Goal: Communication & Community: Answer question/provide support

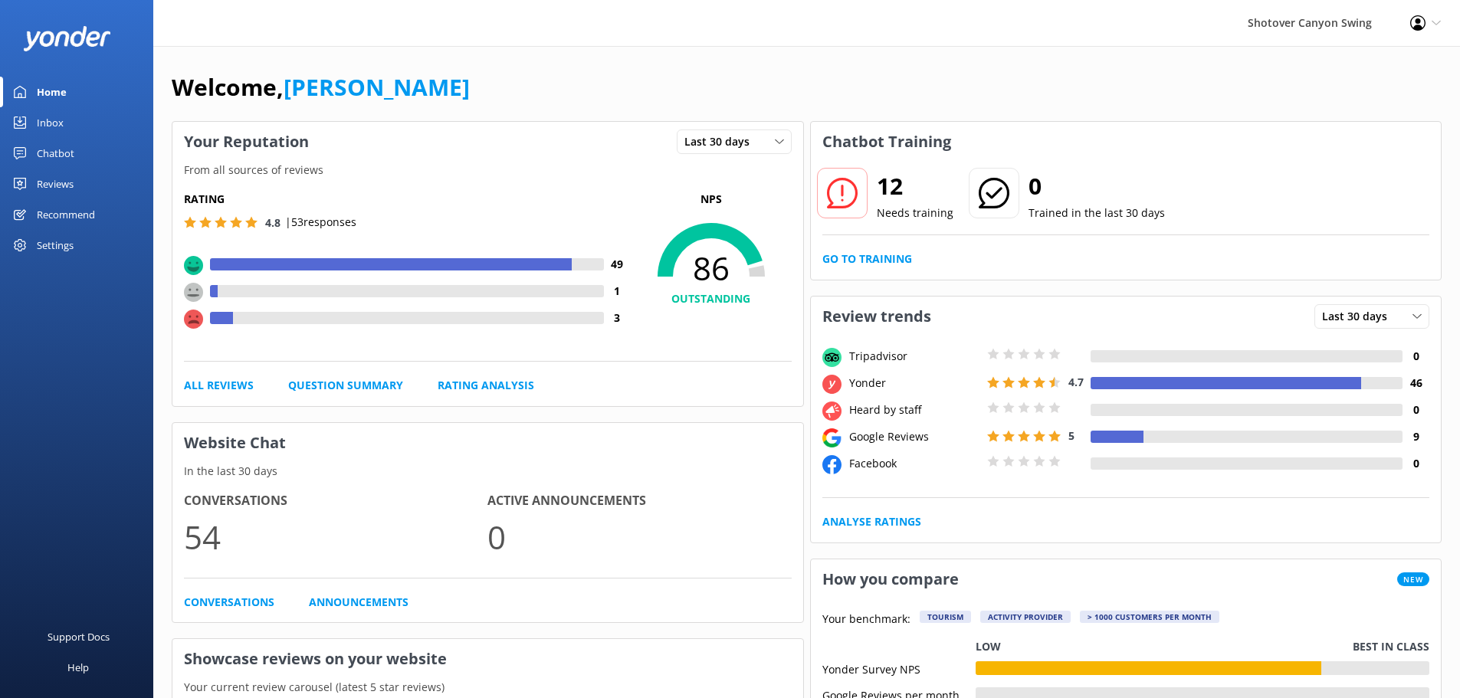
click at [71, 176] on div "Reviews" at bounding box center [55, 184] width 37 height 31
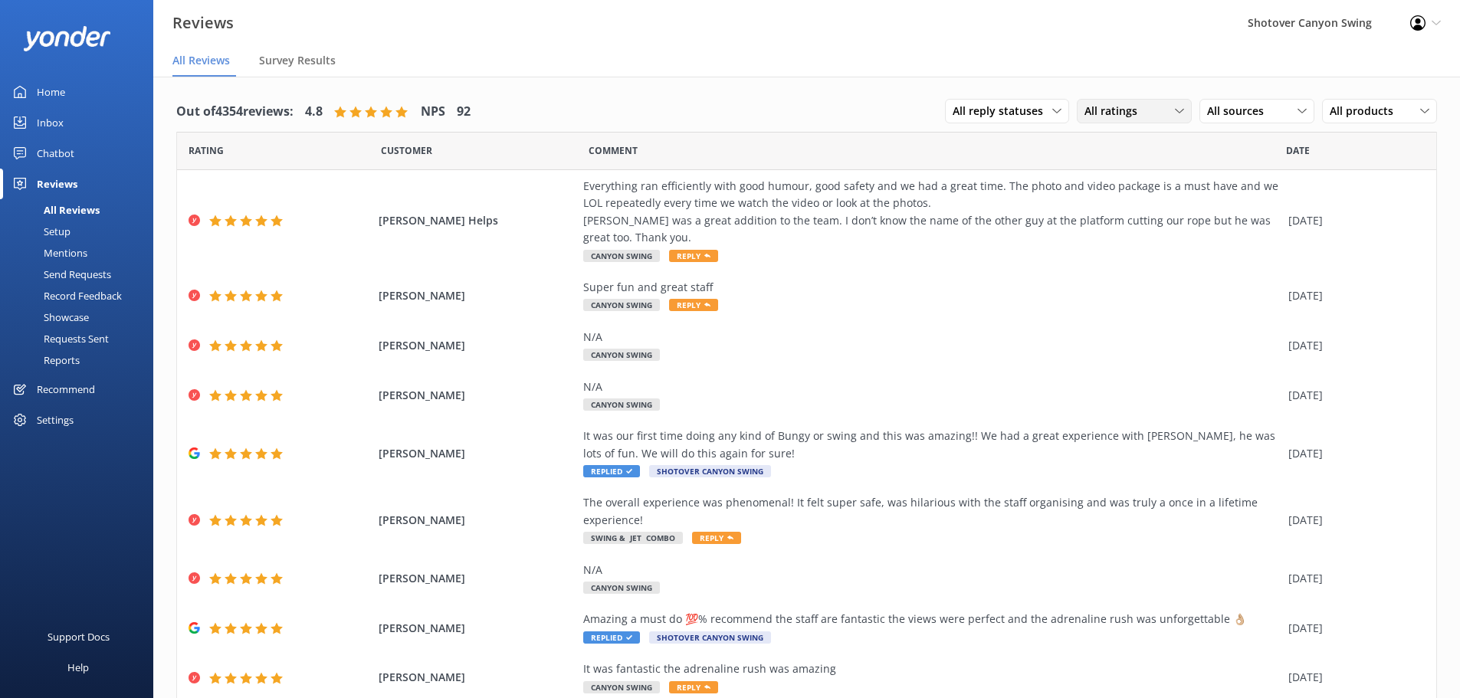
click at [1124, 113] on span "All ratings" at bounding box center [1115, 111] width 62 height 17
click at [1251, 111] on span "All sources" at bounding box center [1240, 111] width 66 height 17
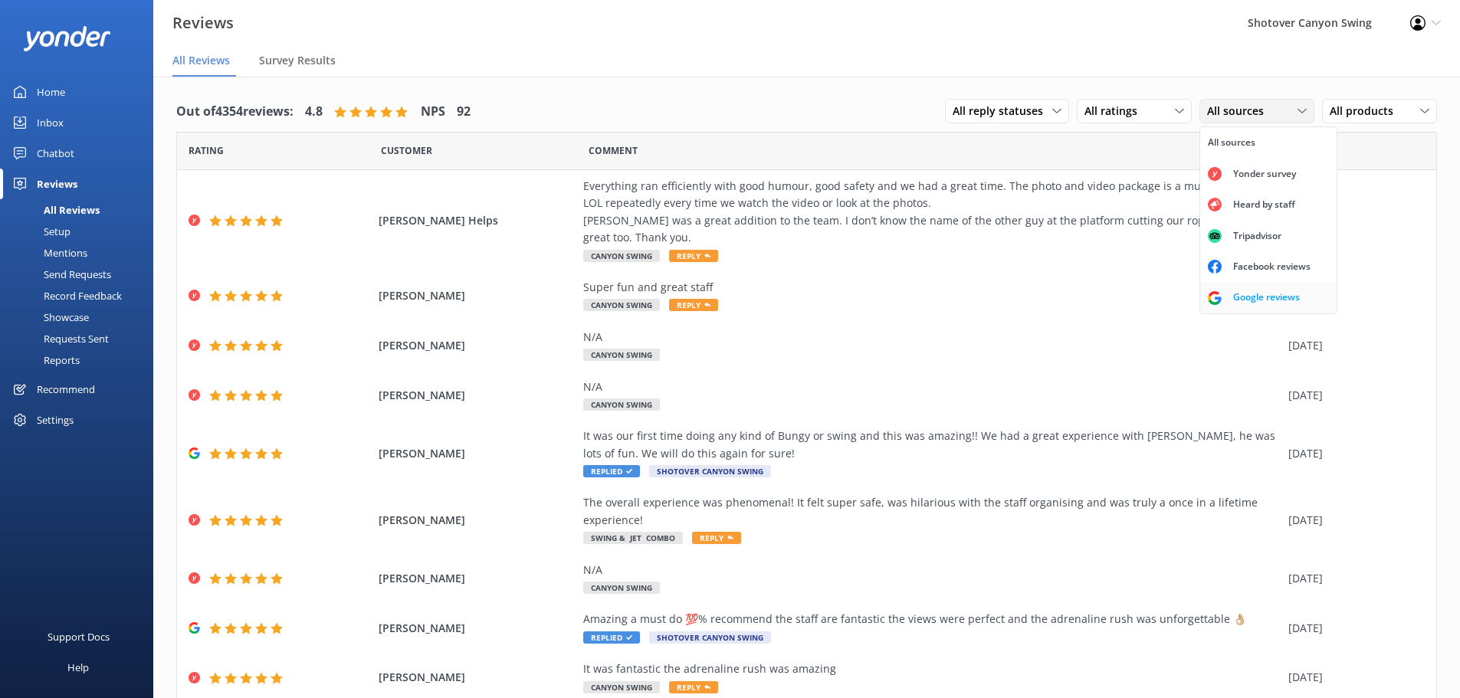
click at [1247, 301] on div "Google reviews" at bounding box center [1266, 297] width 90 height 15
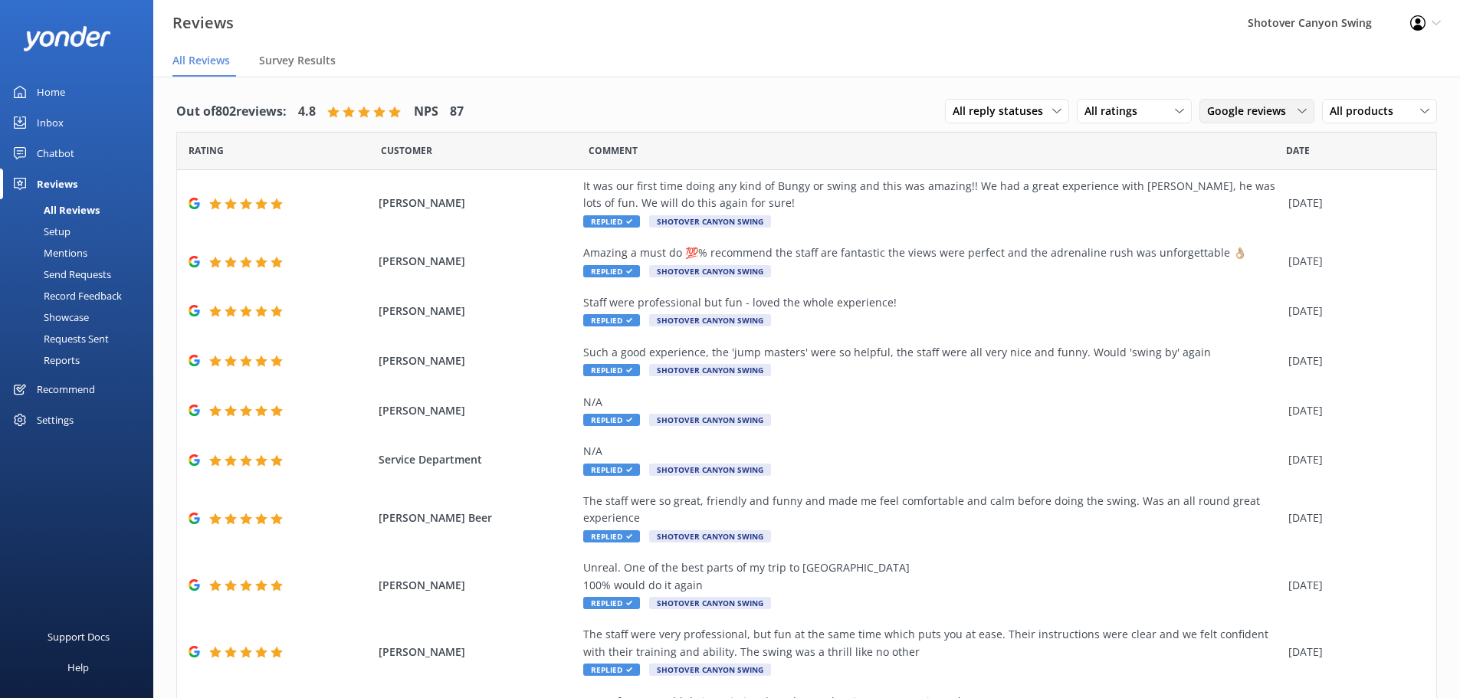
click at [1274, 102] on div "Google reviews All sources Yonder survey Heard by staff Tripadvisor Facebook re…" at bounding box center [1256, 111] width 115 height 25
click at [1242, 166] on div "Yonder survey" at bounding box center [1264, 173] width 86 height 15
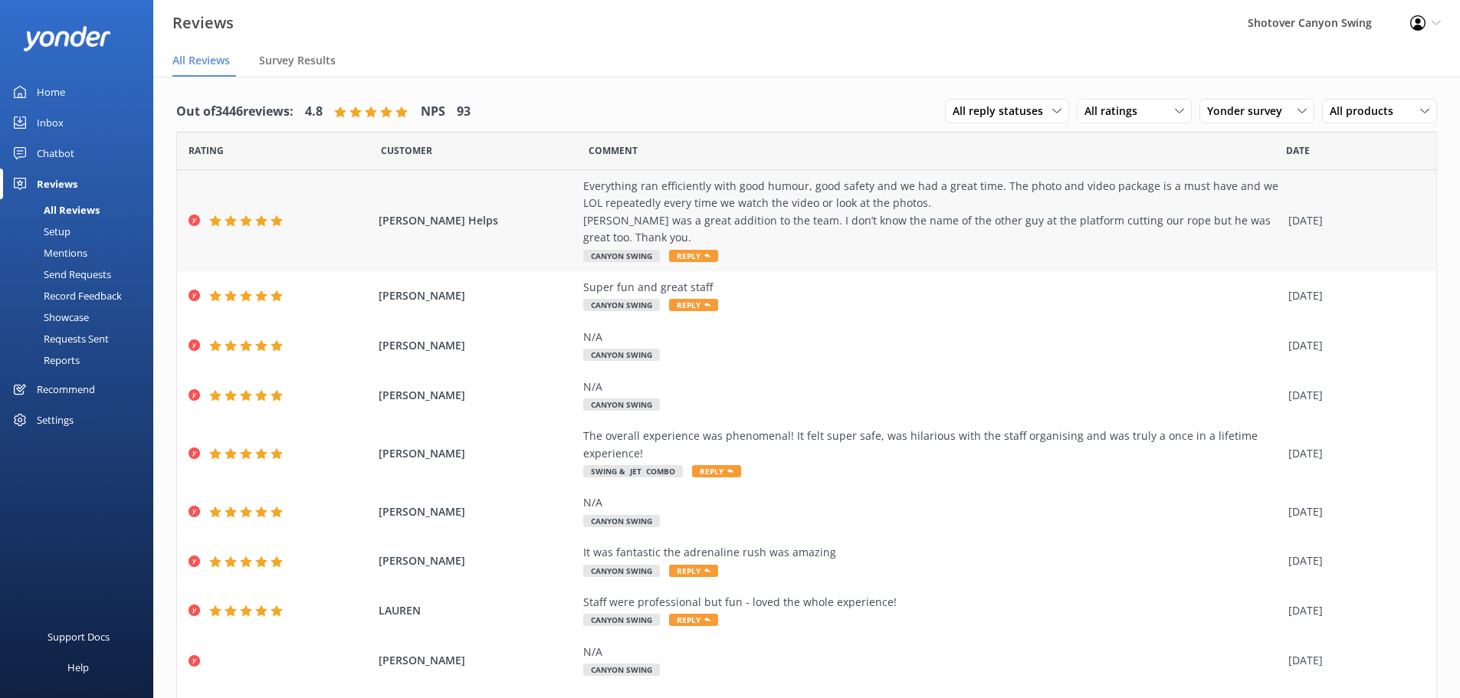
click at [643, 235] on div "Everything ran efficiently with good humour, good safety and we had a great tim…" at bounding box center [931, 212] width 697 height 69
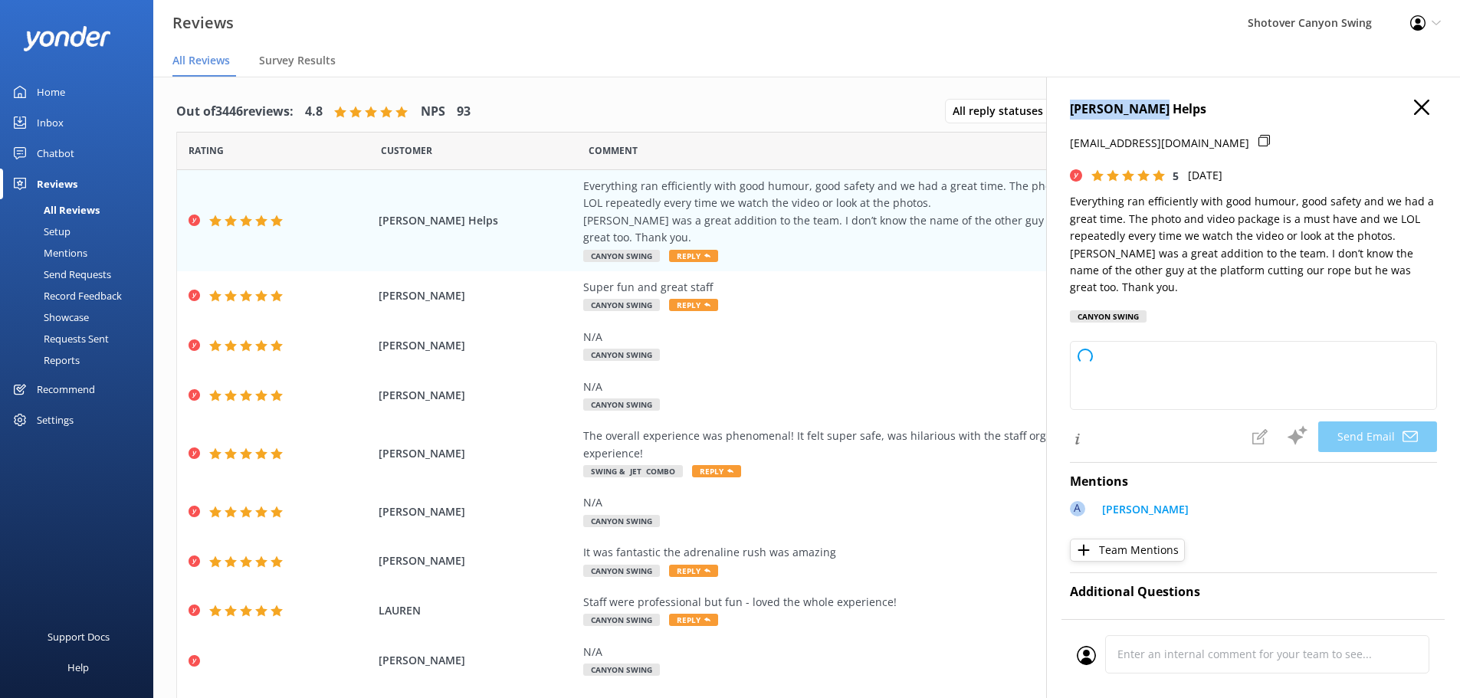
drag, startPoint x: 1069, startPoint y: 110, endPoint x: 1192, endPoint y: 104, distance: 123.5
click at [1192, 104] on div "[PERSON_NAME] Helps [EMAIL_ADDRESS][DOMAIN_NAME] 5 [DATE] Everything ran effici…" at bounding box center [1253, 426] width 414 height 698
type textarea "Hi [PERSON_NAME], Thanks for the awesome review! We’re thrilled you had a swing…"
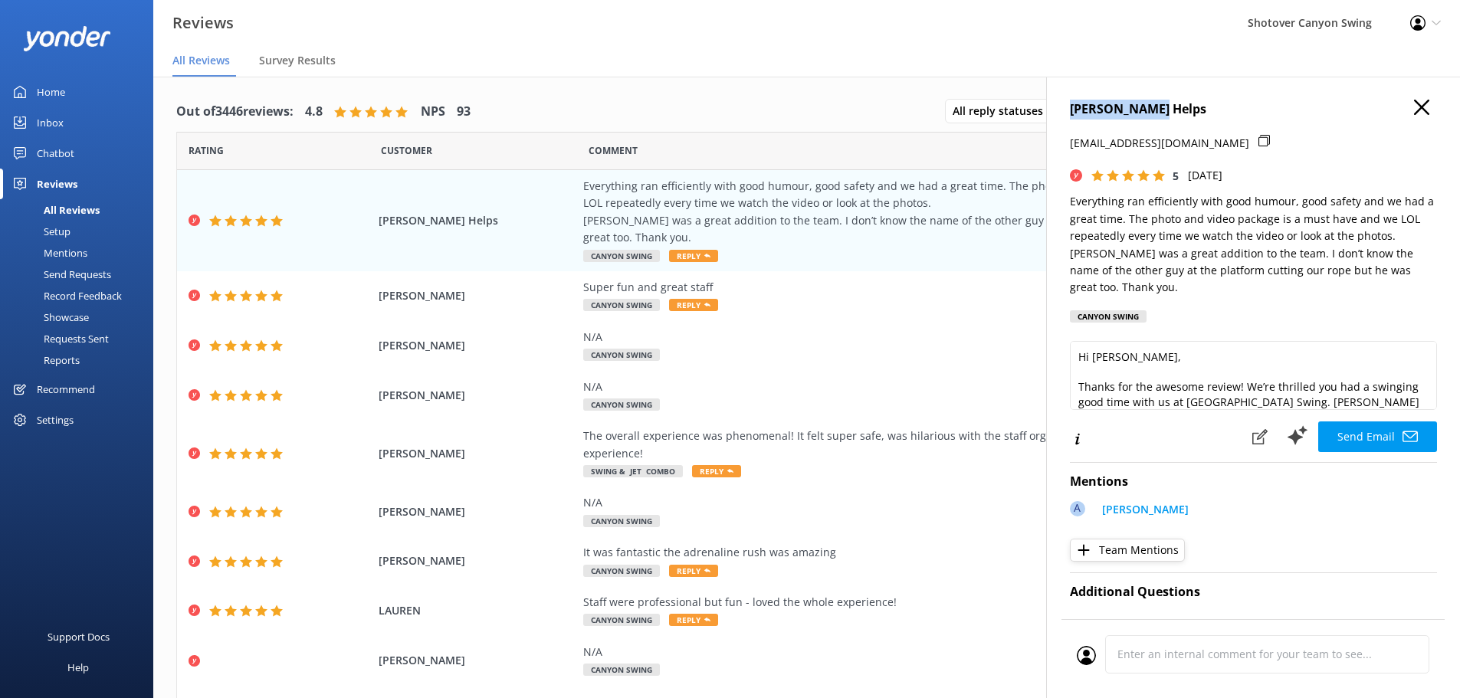
copy h4 "[PERSON_NAME] Helps"
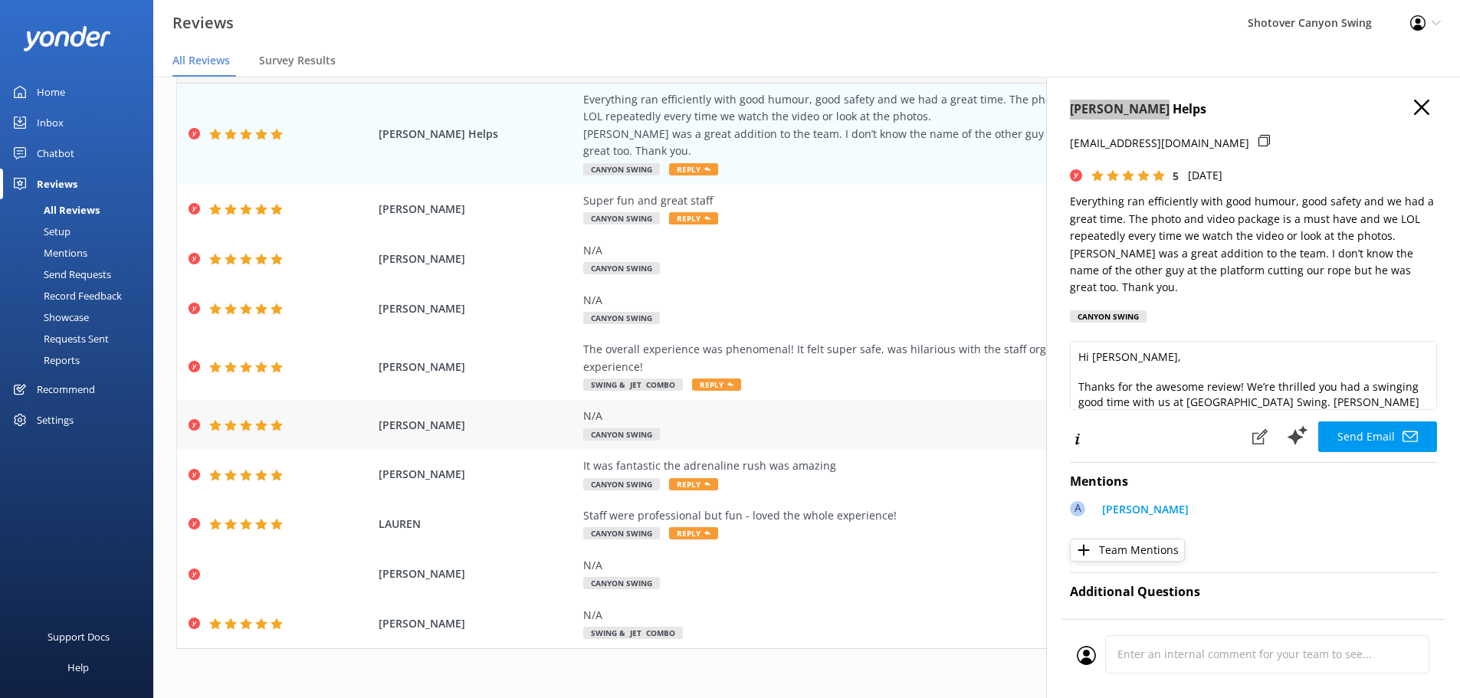
scroll to position [87, 0]
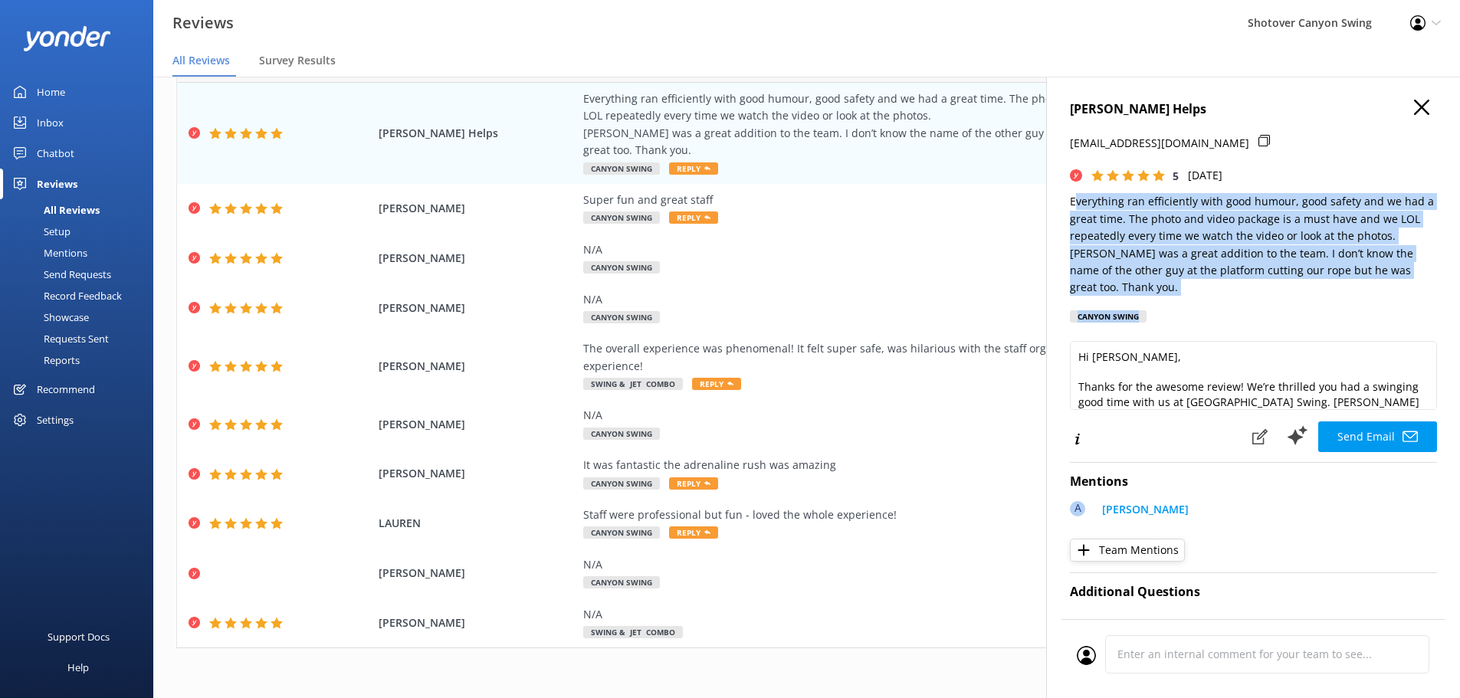
drag, startPoint x: 1073, startPoint y: 205, endPoint x: 1433, endPoint y: 280, distance: 367.1
click at [1433, 280] on div "[PERSON_NAME] Helps [EMAIL_ADDRESS][DOMAIN_NAME] 5 [DATE] Everything ran effici…" at bounding box center [1253, 426] width 414 height 698
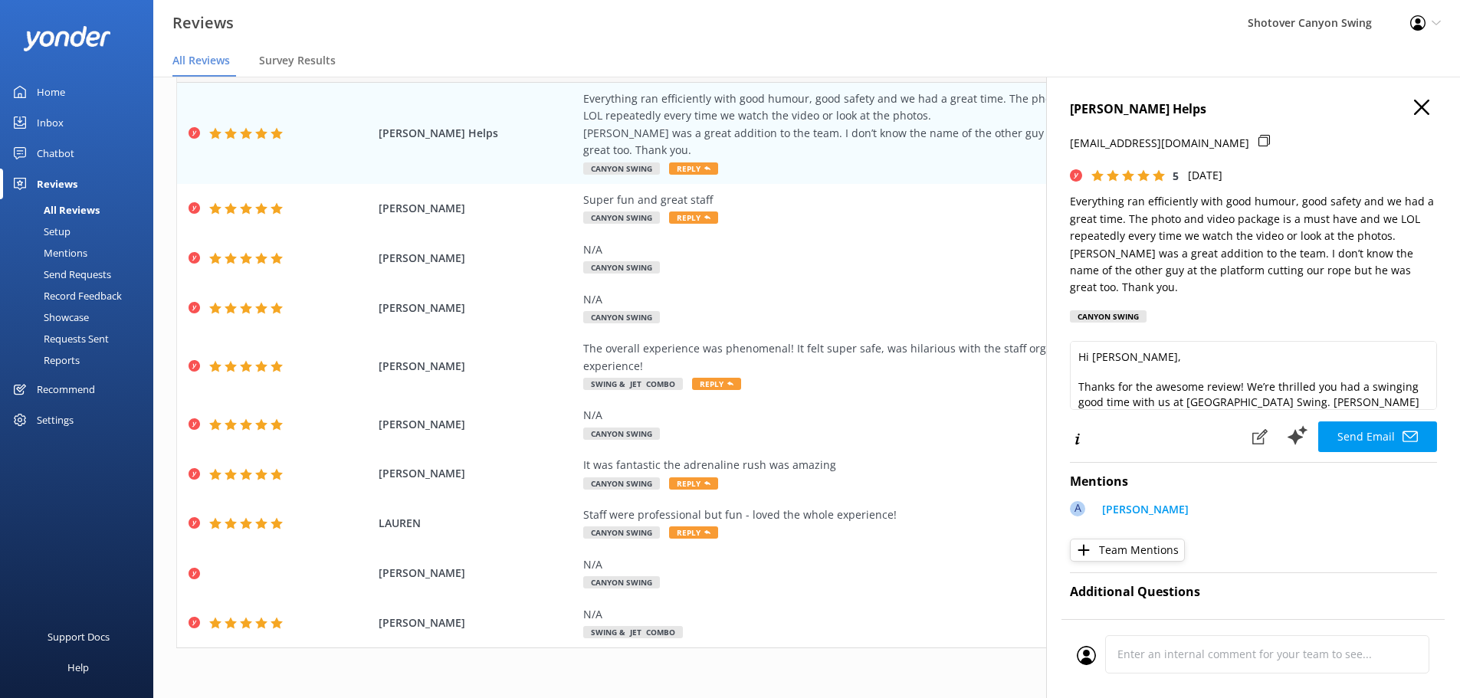
click at [1433, 280] on div "[PERSON_NAME] Helps [EMAIL_ADDRESS][DOMAIN_NAME] 5 [DATE] Everything ran effici…" at bounding box center [1253, 426] width 414 height 698
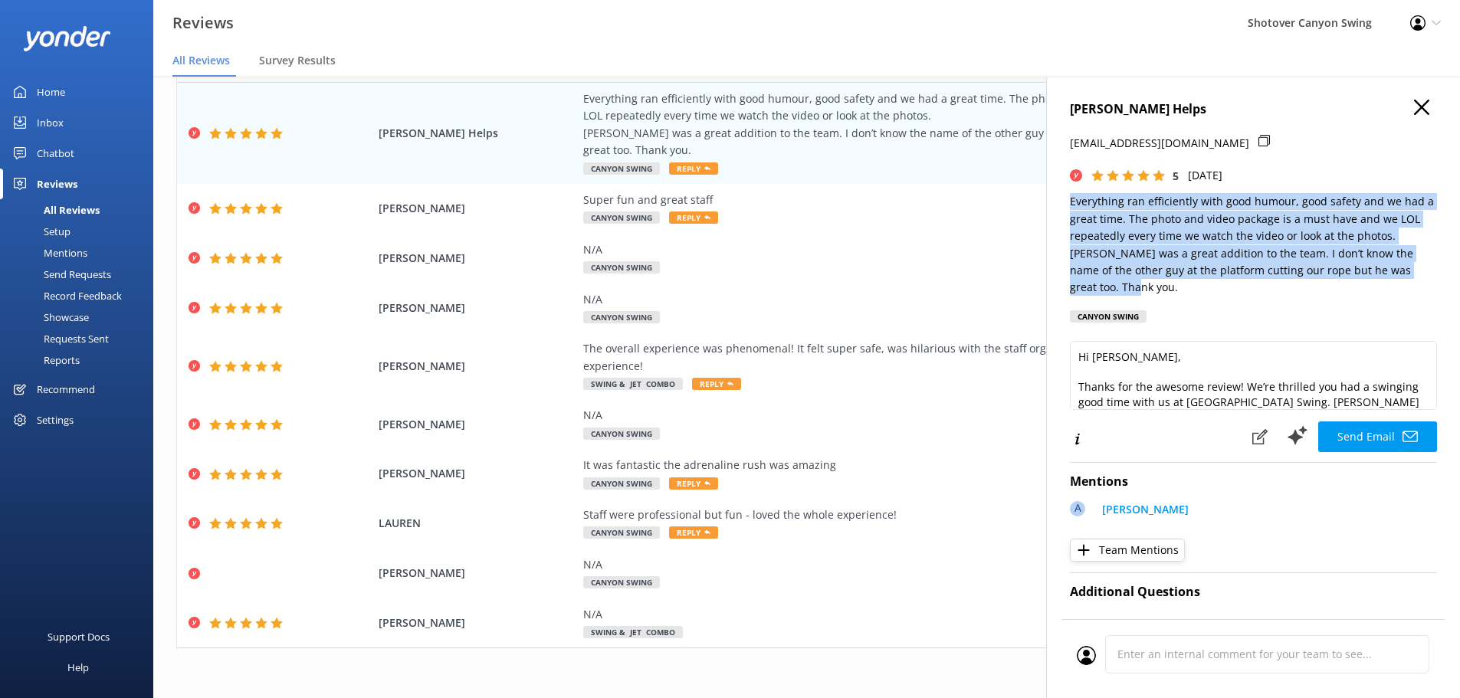
drag, startPoint x: 1424, startPoint y: 268, endPoint x: 1065, endPoint y: 200, distance: 365.0
click at [1065, 200] on div "[PERSON_NAME] Helps [EMAIL_ADDRESS][DOMAIN_NAME] 5 [DATE] Everything ran effici…" at bounding box center [1253, 426] width 414 height 698
copy p "Everything ran efficiently with good humour, good safety and we had a great tim…"
click at [1416, 101] on use "button" at bounding box center [1421, 107] width 15 height 15
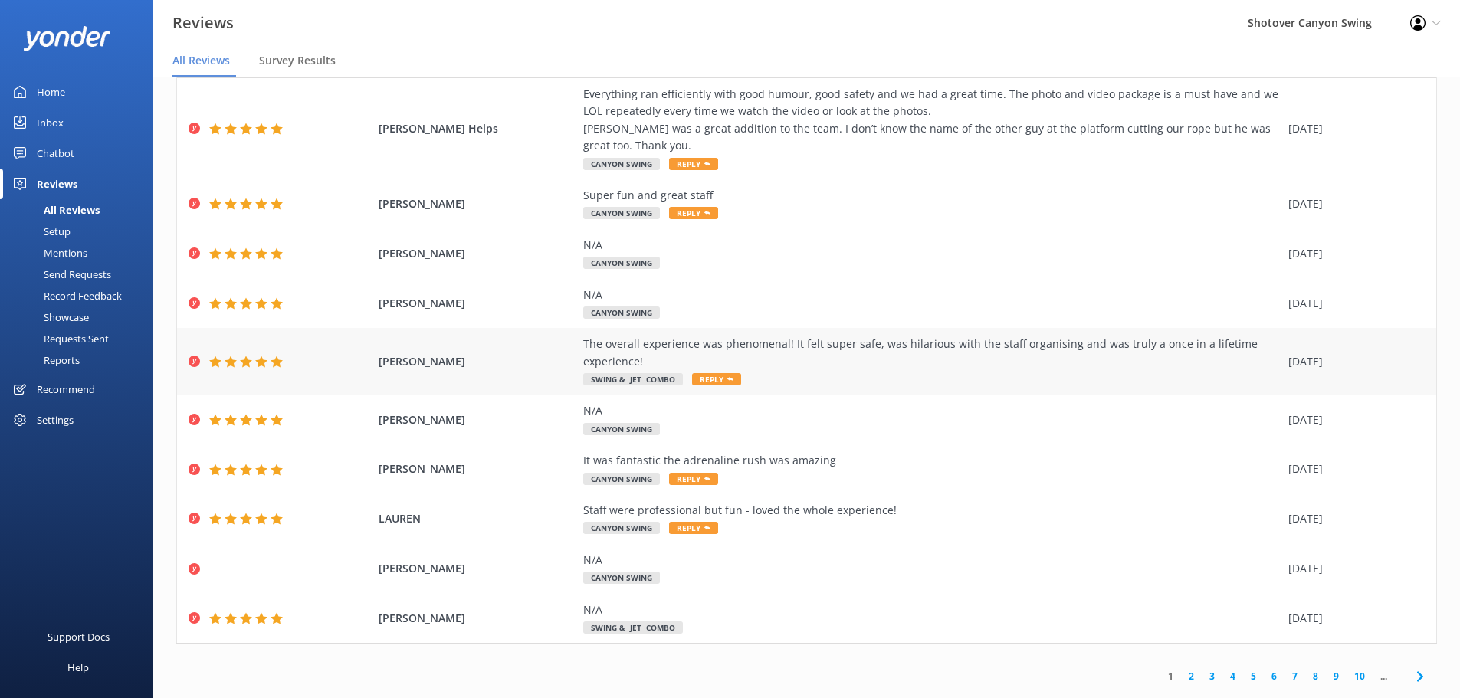
scroll to position [31, 0]
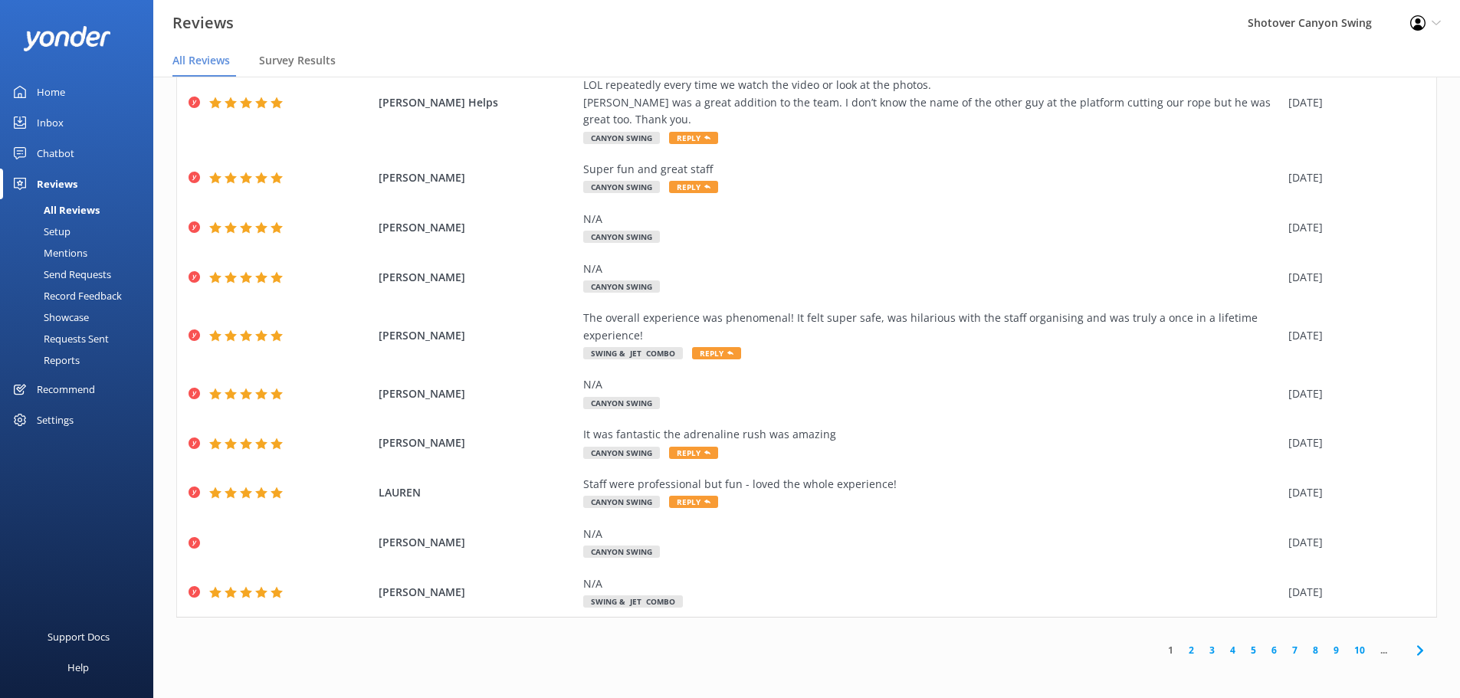
click at [1182, 654] on link "2" at bounding box center [1191, 650] width 21 height 15
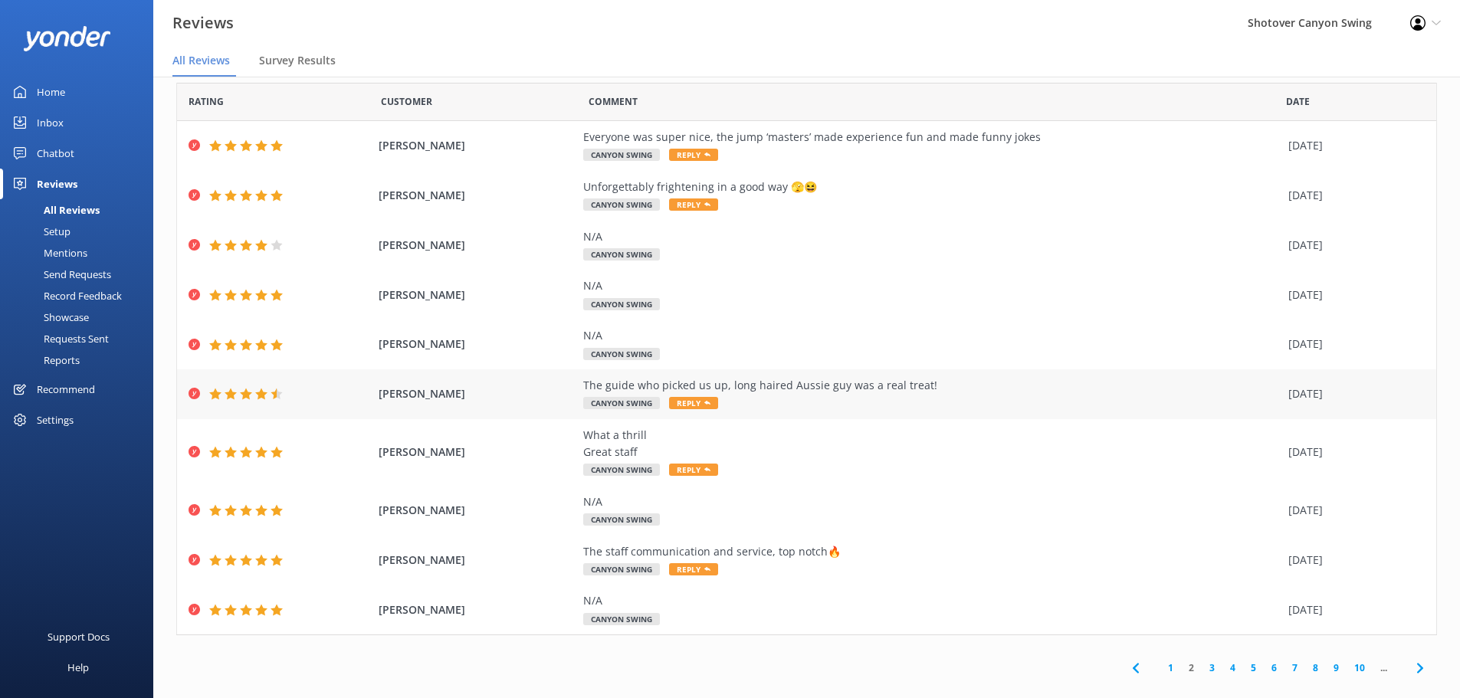
scroll to position [36, 0]
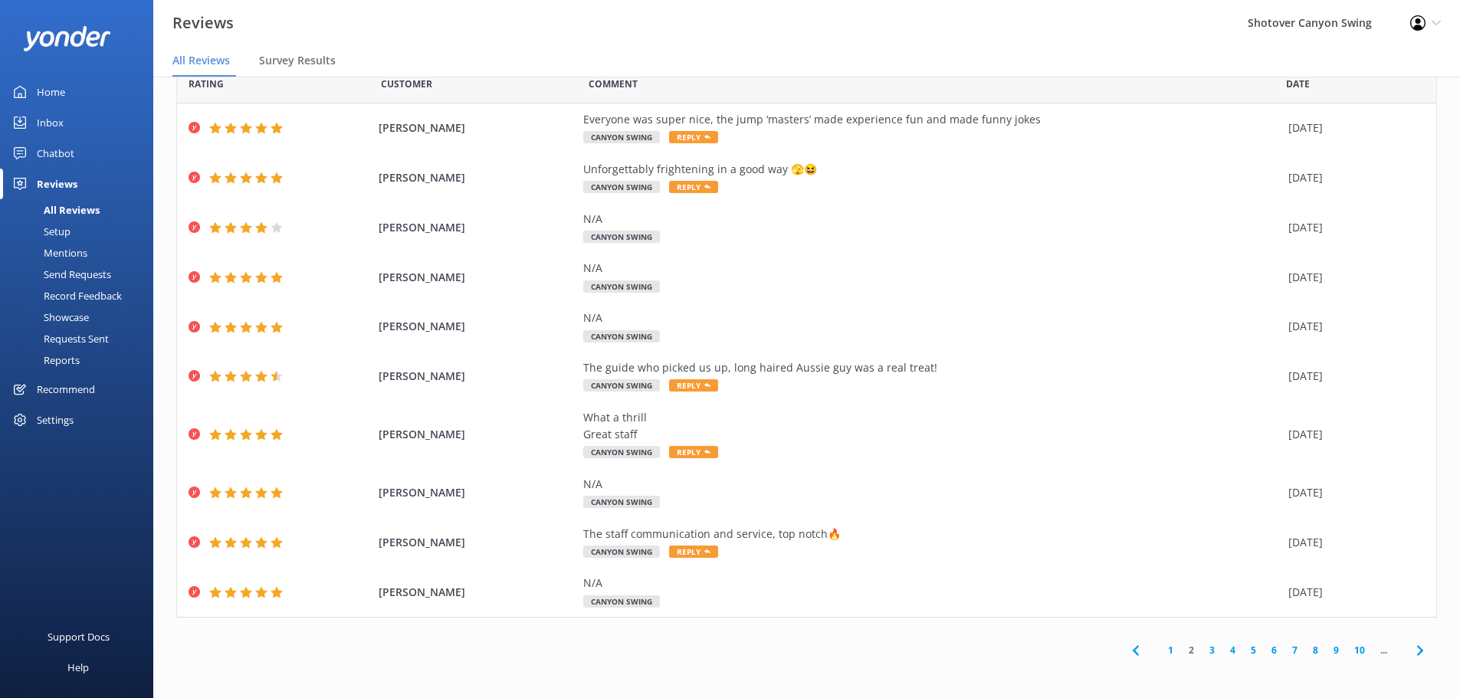
click at [1201, 651] on link "3" at bounding box center [1211, 650] width 21 height 15
